Goal: Download file/media

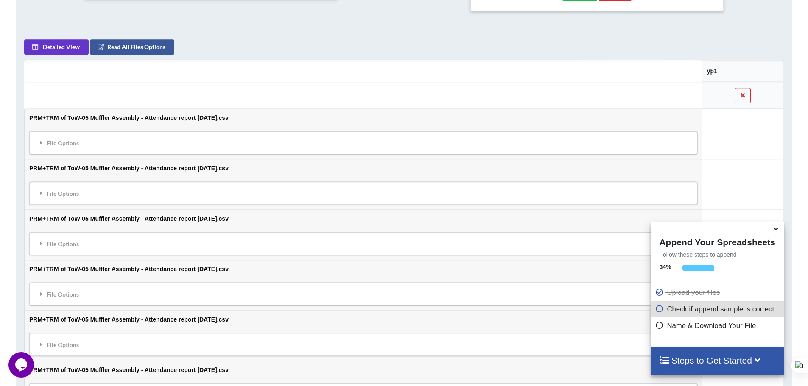
scroll to position [515, 0]
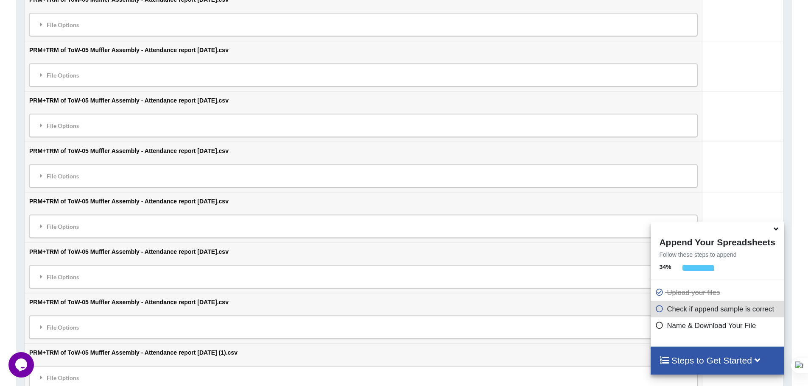
click at [777, 231] on icon at bounding box center [775, 228] width 9 height 8
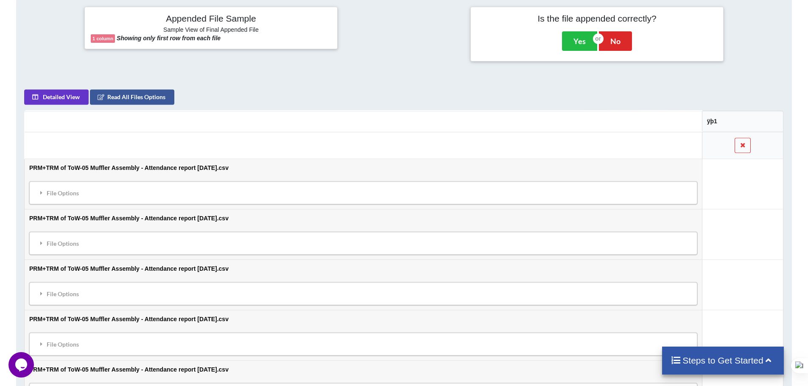
scroll to position [241, 0]
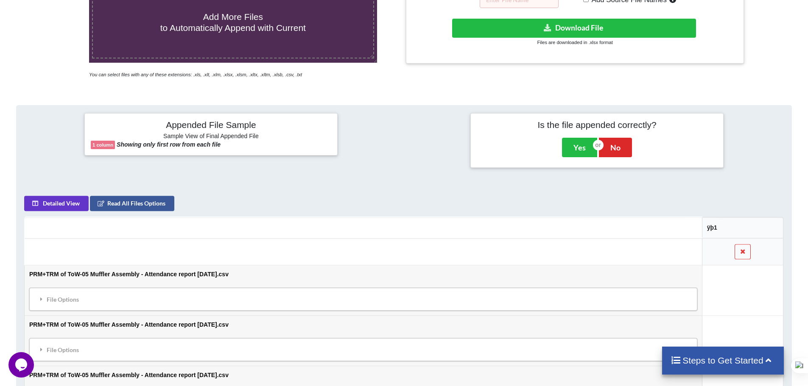
click at [57, 210] on button "Detailed View" at bounding box center [56, 203] width 64 height 15
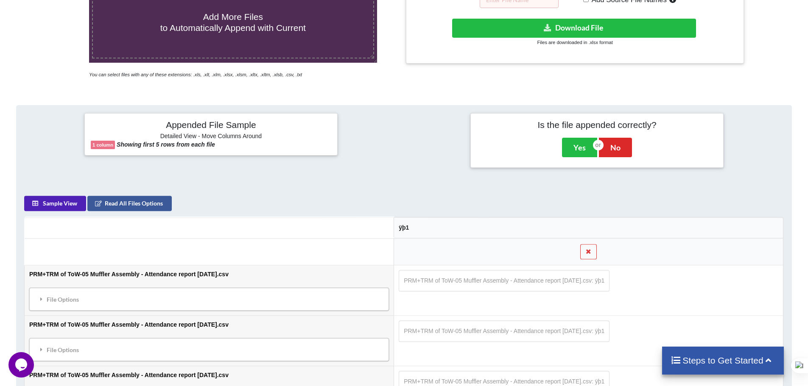
click at [64, 206] on button "Sample View" at bounding box center [55, 203] width 62 height 15
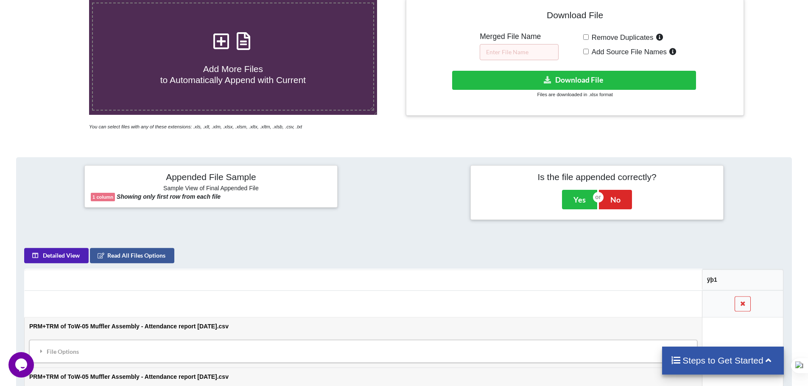
scroll to position [71, 0]
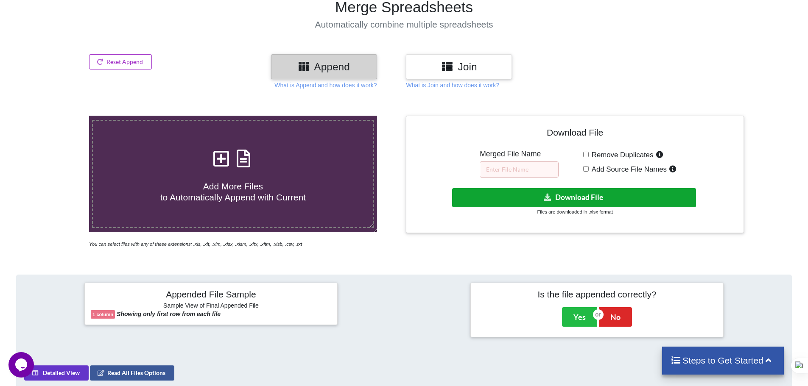
click at [558, 195] on button "Download File" at bounding box center [574, 197] width 244 height 19
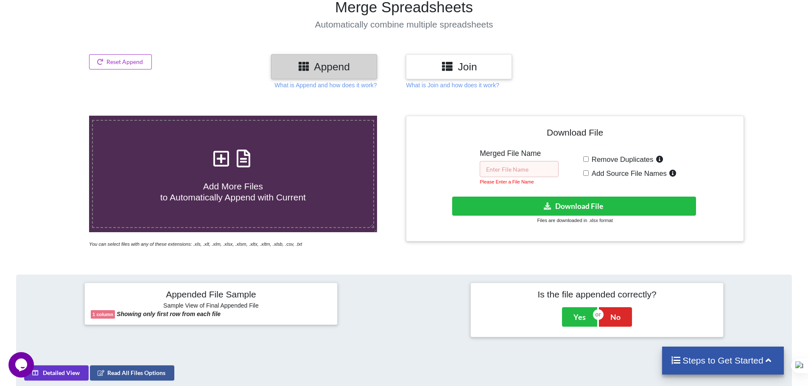
click at [521, 168] on input "text" at bounding box center [518, 169] width 79 height 16
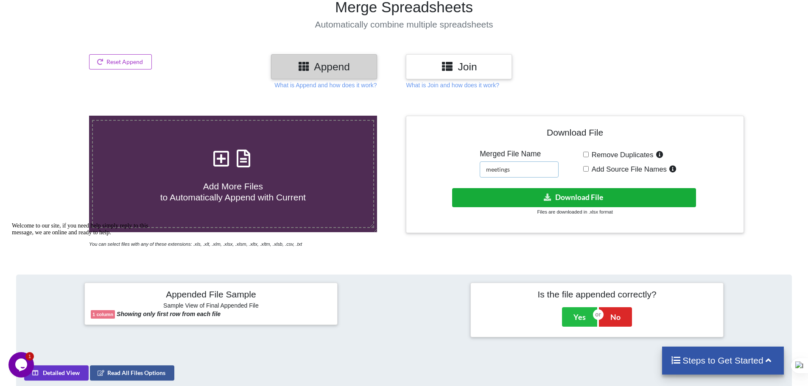
type input "meetings"
click at [517, 192] on button "Download File" at bounding box center [574, 197] width 244 height 19
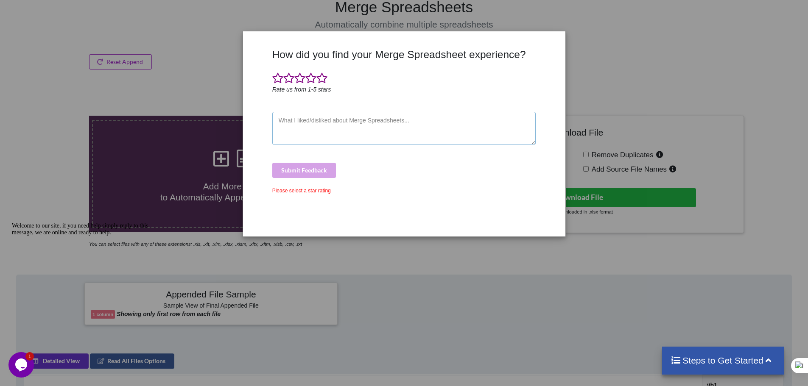
click at [346, 128] on textarea at bounding box center [404, 128] width 264 height 33
click at [324, 78] on span at bounding box center [321, 78] width 11 height 12
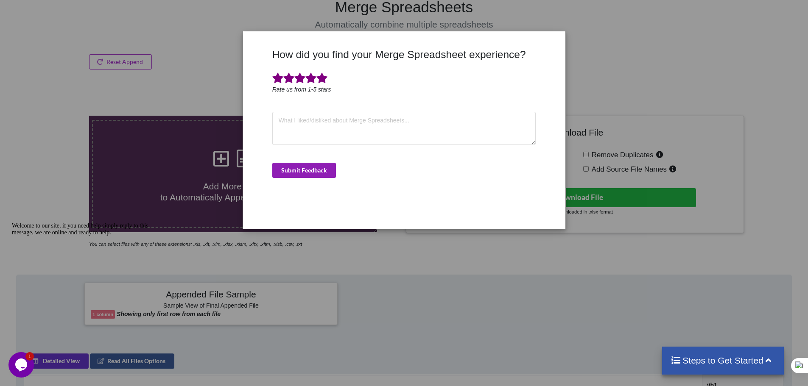
click at [323, 167] on button "Submit Feedback" at bounding box center [304, 170] width 64 height 15
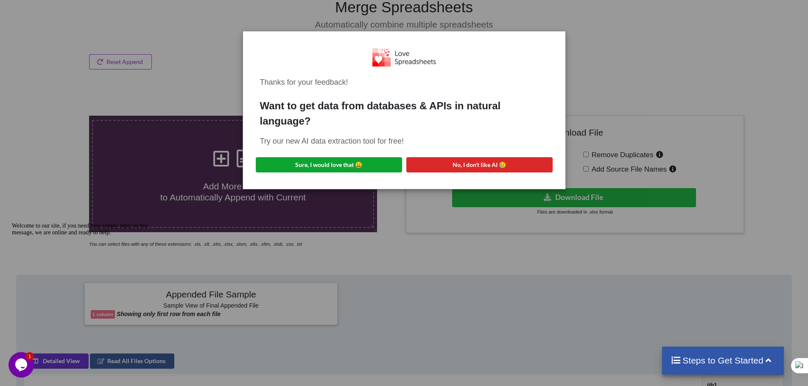
click at [339, 163] on button "Sure, I would love that 😀" at bounding box center [329, 164] width 146 height 15
